Goal: Browse casually

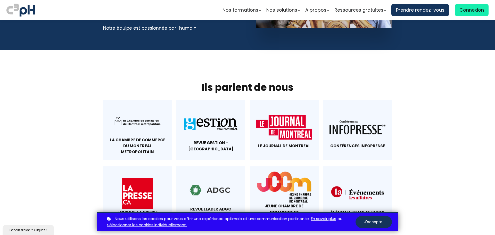
scroll to position [2456, 0]
